Goal: Check status: Check status

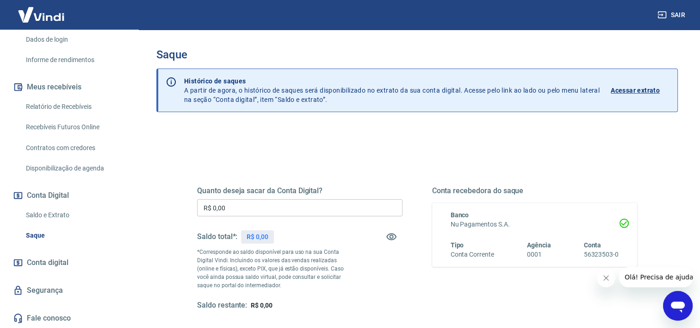
click at [636, 91] on p "Acessar extrato" at bounding box center [635, 90] width 49 height 9
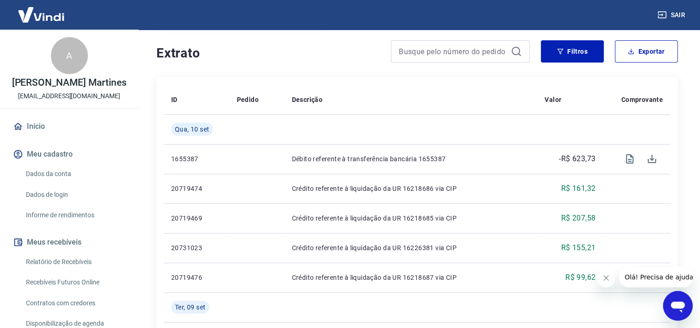
scroll to position [185, 0]
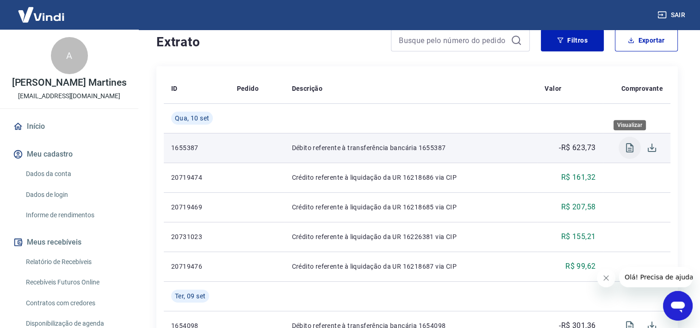
click at [633, 150] on icon "Visualizar" at bounding box center [629, 147] width 7 height 9
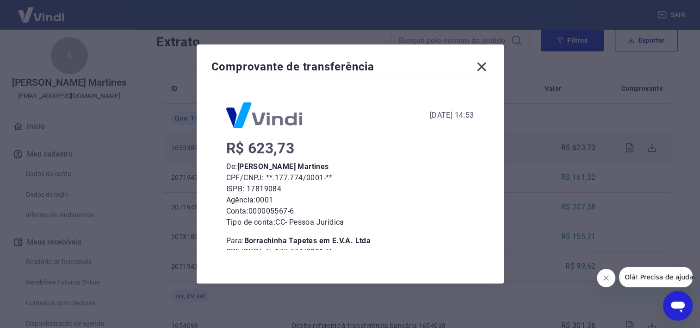
scroll to position [0, 0]
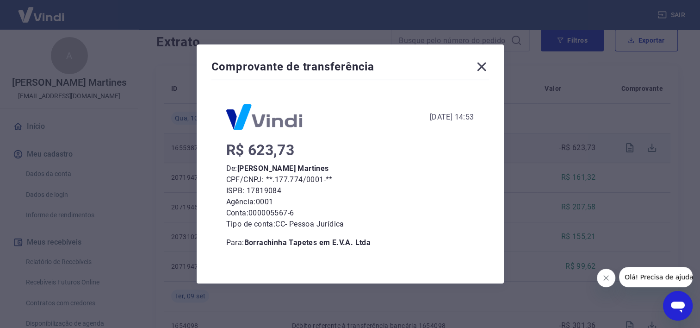
click at [485, 67] on icon at bounding box center [481, 66] width 9 height 9
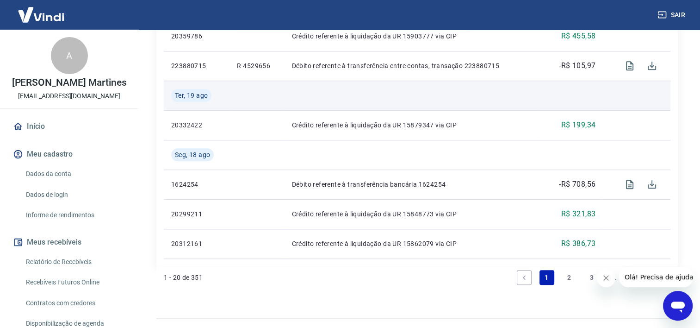
scroll to position [848, 0]
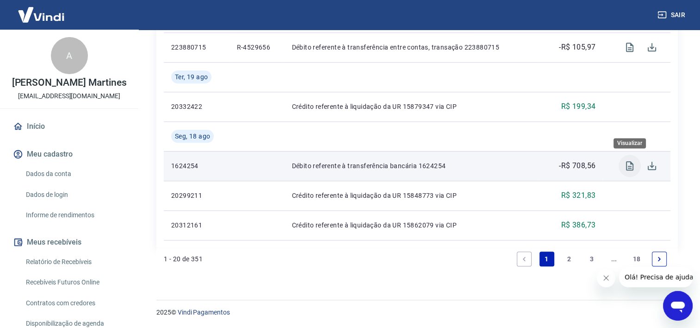
click at [626, 166] on icon "Visualizar" at bounding box center [629, 165] width 11 height 11
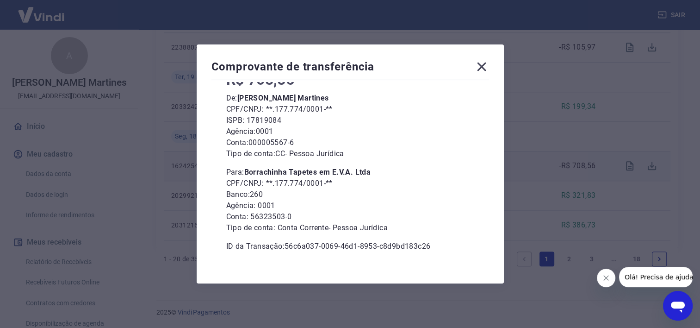
scroll to position [80, 0]
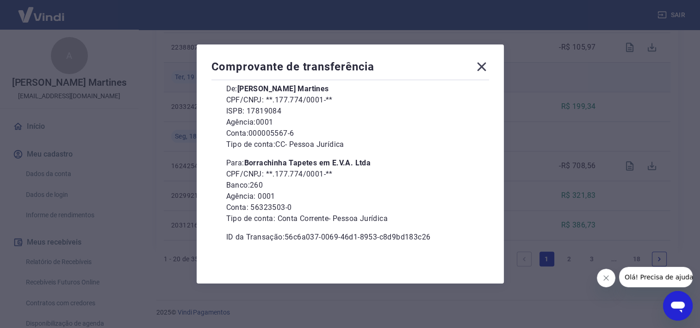
click at [487, 67] on icon at bounding box center [481, 66] width 15 height 15
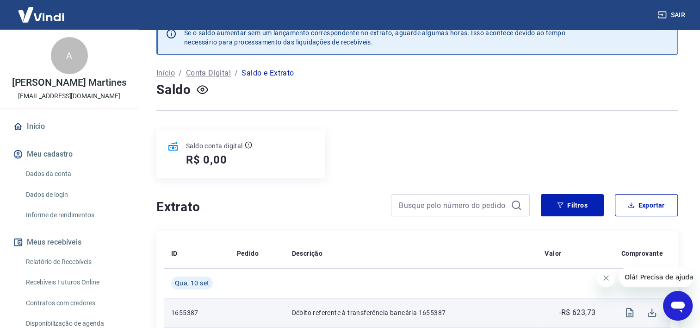
scroll to position [0, 0]
